Goal: Check status: Check status

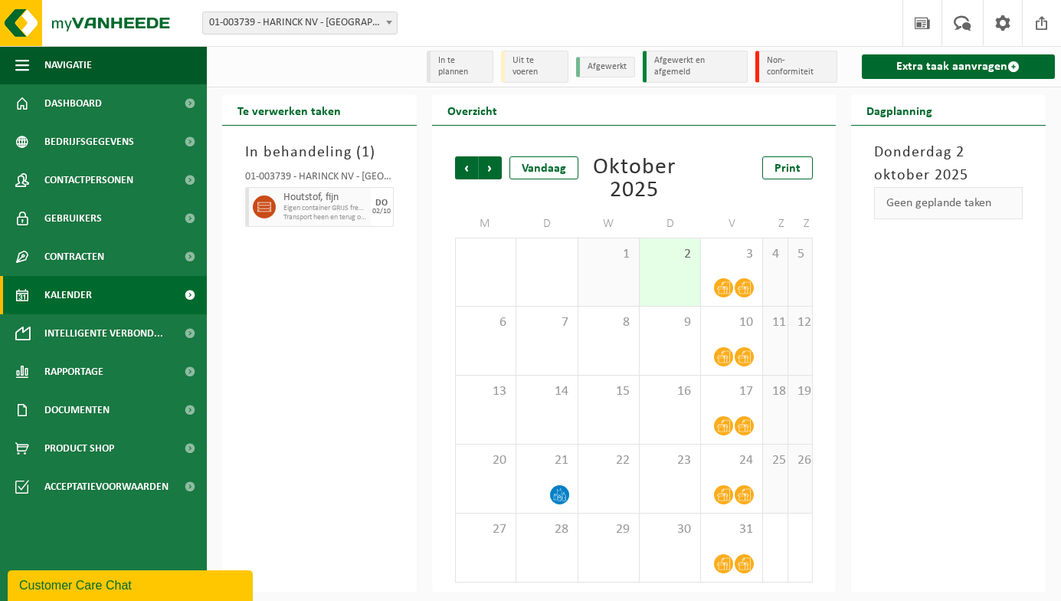
click at [351, 213] on span "Transport heen en terug op aanvraag" at bounding box center [326, 217] width 84 height 9
click at [288, 209] on span "Eigen container GRIJS freesresten (bedrijfsafval)" at bounding box center [326, 208] width 84 height 9
click at [308, 184] on div "01-003739 - HARINCK NV - [GEOGRAPHIC_DATA]" at bounding box center [319, 179] width 149 height 15
drag, startPoint x: 308, startPoint y: 184, endPoint x: 289, endPoint y: 269, distance: 87.2
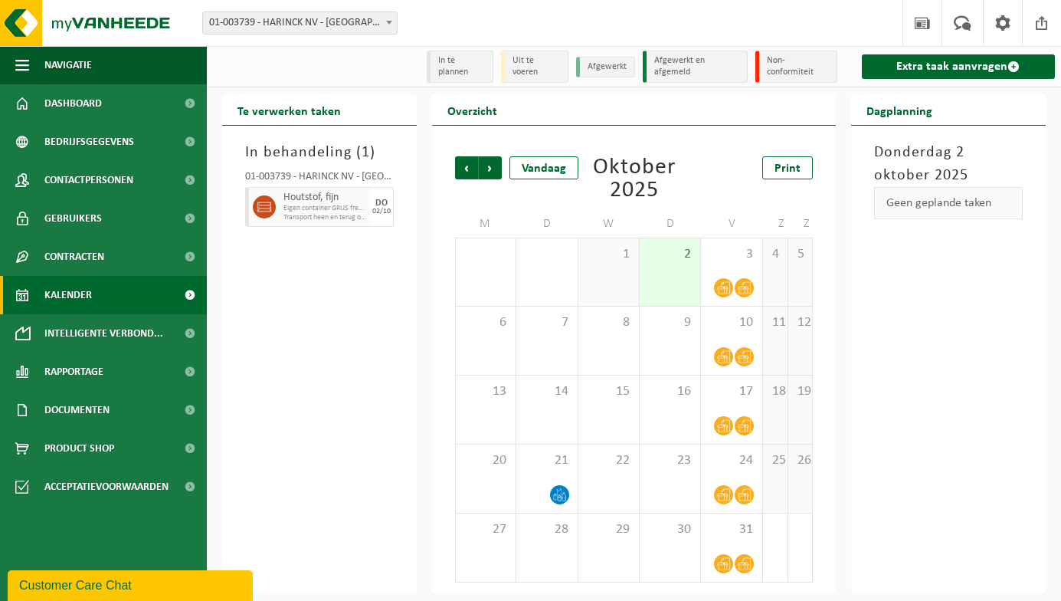
click at [291, 269] on div "In behandeling ( 1 ) 01-003739 - HARINCK NV - WIELSBEKE Houtstof, fijn Eigen co…" at bounding box center [319, 359] width 195 height 467
click at [472, 174] on span "Vorige" at bounding box center [466, 167] width 23 height 23
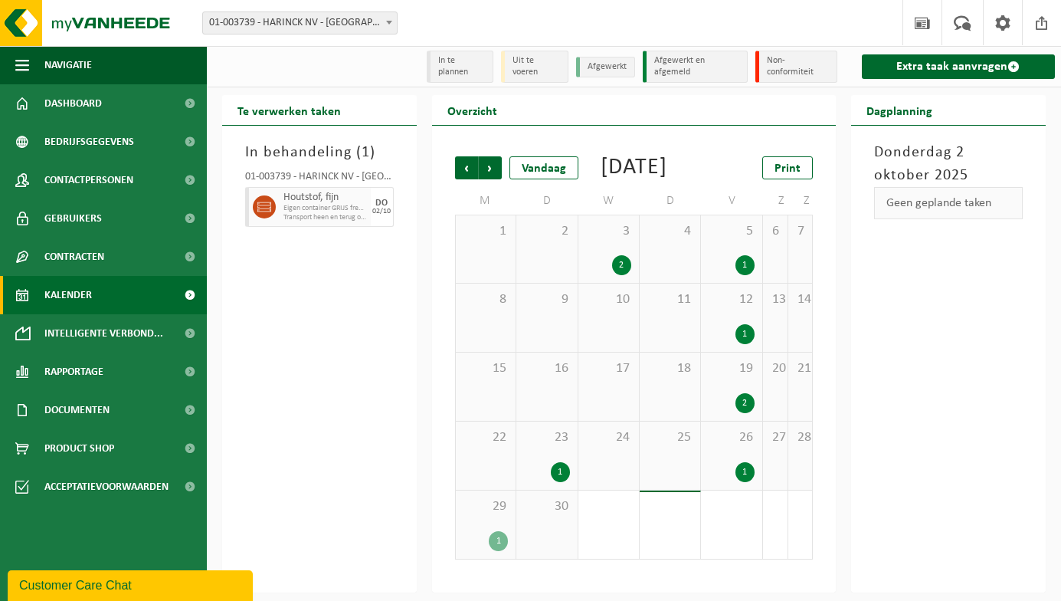
click at [562, 482] on div "1" at bounding box center [560, 472] width 19 height 20
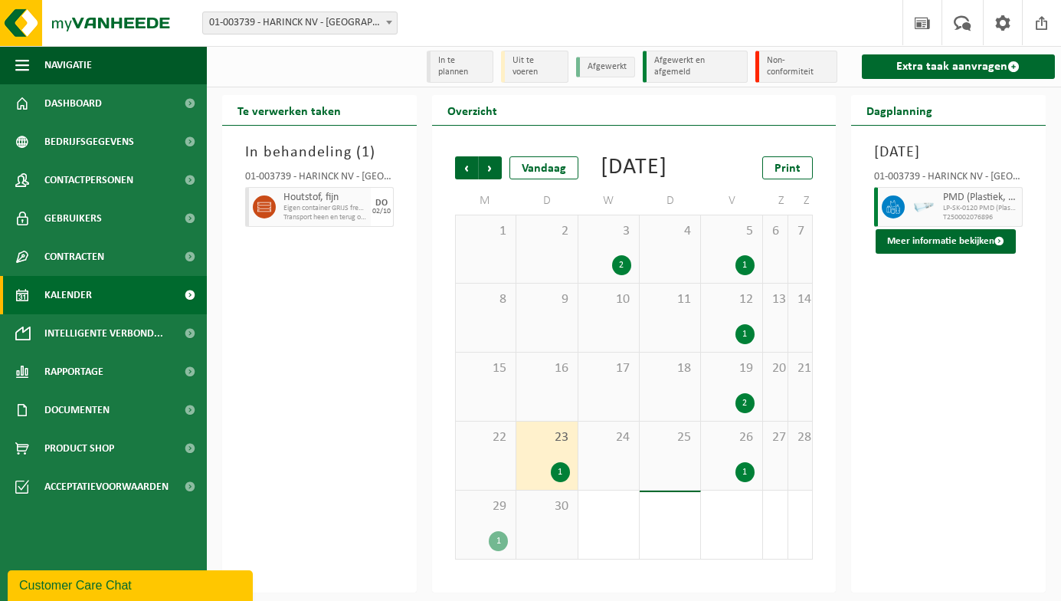
click at [748, 482] on div "1" at bounding box center [745, 472] width 19 height 20
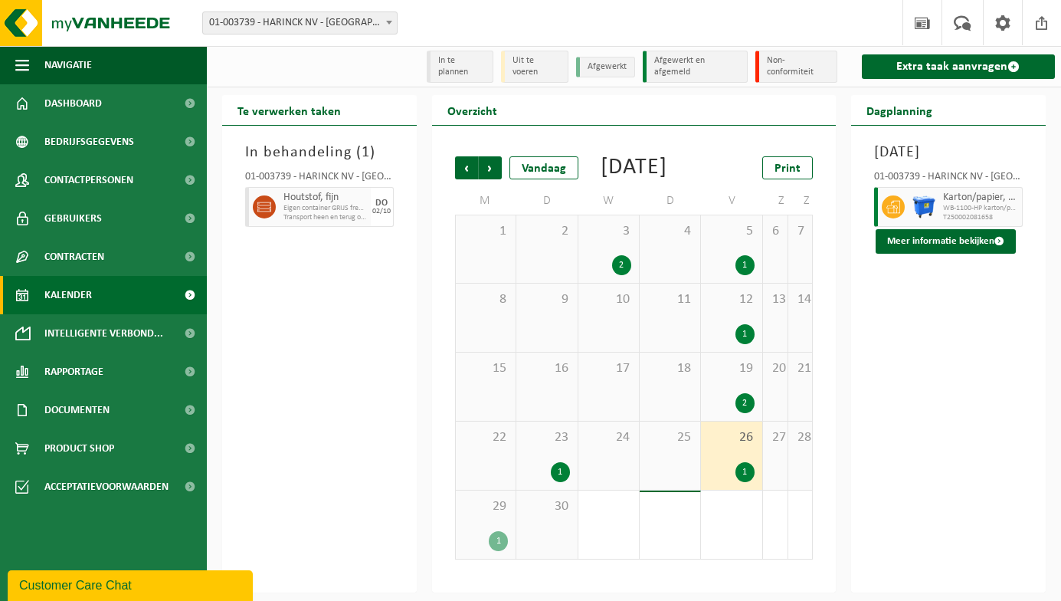
click at [500, 551] on div "1" at bounding box center [498, 541] width 19 height 20
